Goal: Use online tool/utility: Utilize a website feature to perform a specific function

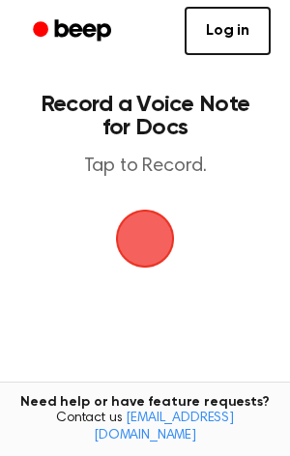
click at [172, 249] on span "button" at bounding box center [145, 239] width 54 height 54
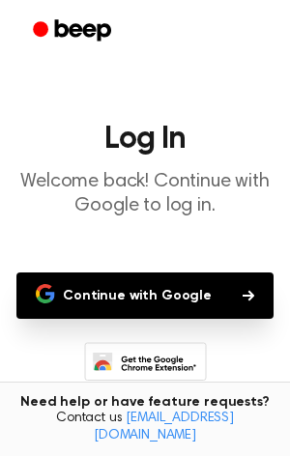
click at [100, 276] on button "Continue with Google" at bounding box center [144, 295] width 257 height 46
click at [98, 311] on button "Continue with Google" at bounding box center [144, 295] width 257 height 46
click at [66, 252] on main "Log In Welcome back! Continue with Google to log in. Continue with Google Don’t…" at bounding box center [145, 296] width 290 height 592
click at [34, 273] on button "Continue with Google" at bounding box center [144, 295] width 257 height 46
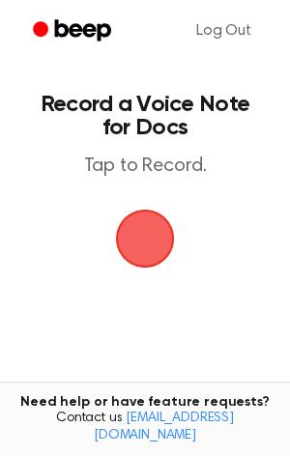
click at [150, 277] on span "button" at bounding box center [145, 238] width 94 height 94
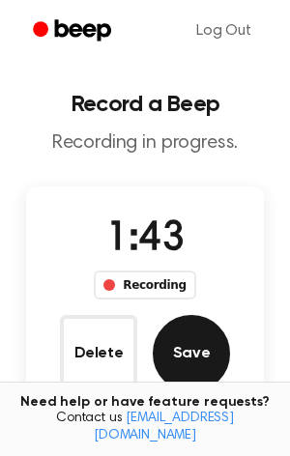
click at [186, 353] on button "Save" at bounding box center [191, 353] width 77 height 77
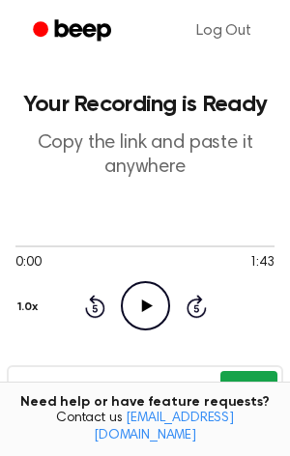
click at [242, 383] on button "Copy" at bounding box center [248, 389] width 57 height 36
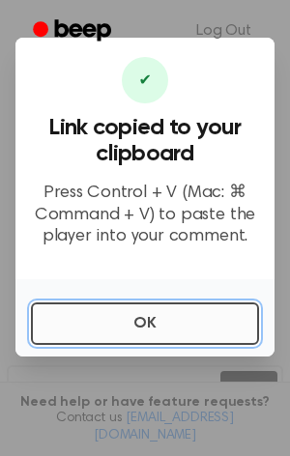
click at [140, 326] on button "OK" at bounding box center [145, 323] width 228 height 43
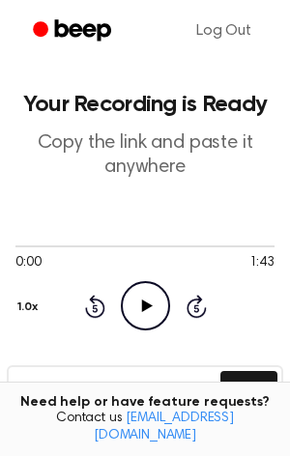
click at [151, 291] on icon "Play Audio" at bounding box center [145, 305] width 49 height 49
click at [137, 295] on icon "Pause Audio" at bounding box center [145, 305] width 49 height 49
click at [97, 300] on icon at bounding box center [95, 306] width 20 height 23
click at [242, 381] on button "Copy" at bounding box center [248, 389] width 57 height 36
click at [251, 392] on button "Copy" at bounding box center [248, 389] width 57 height 36
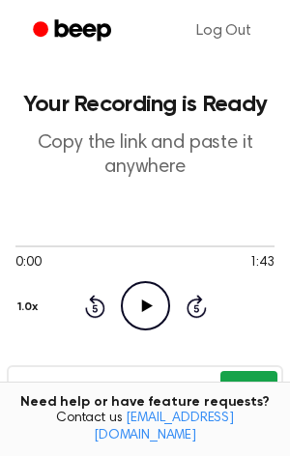
click at [241, 376] on button "Copy" at bounding box center [248, 389] width 57 height 36
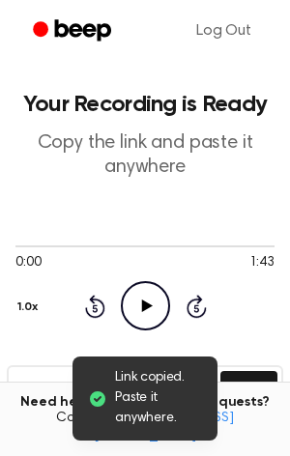
click at [138, 307] on icon "Play Audio" at bounding box center [145, 305] width 49 height 49
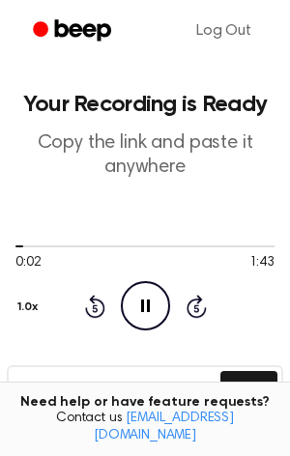
click at [137, 302] on icon "Pause Audio" at bounding box center [145, 305] width 49 height 49
click at [259, 381] on button "Copy" at bounding box center [248, 389] width 57 height 36
click at [250, 394] on button "Copy" at bounding box center [248, 389] width 57 height 36
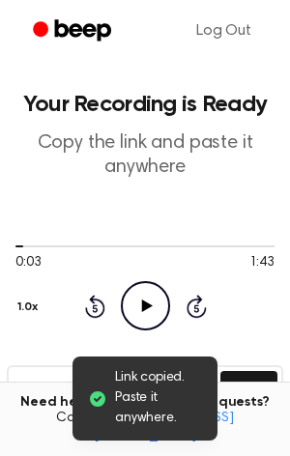
click at [147, 396] on span "Link copied. Paste it anywhere." at bounding box center [158, 398] width 87 height 61
